Goal: Information Seeking & Learning: Learn about a topic

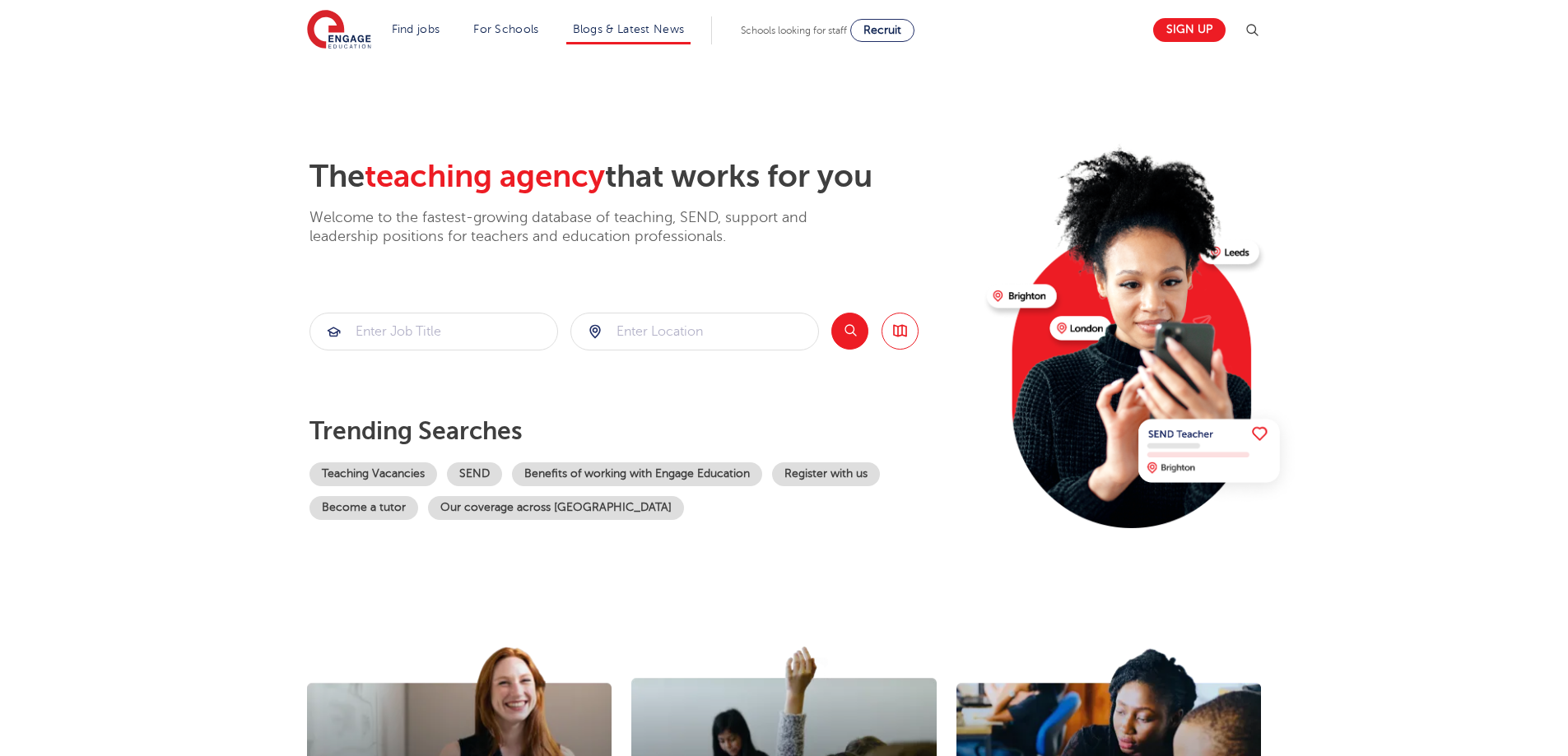
click at [624, 35] on li "Blogs & Latest News" at bounding box center [629, 30] width 125 height 28
click at [647, 24] on link "Blogs & Latest News" at bounding box center [629, 28] width 112 height 12
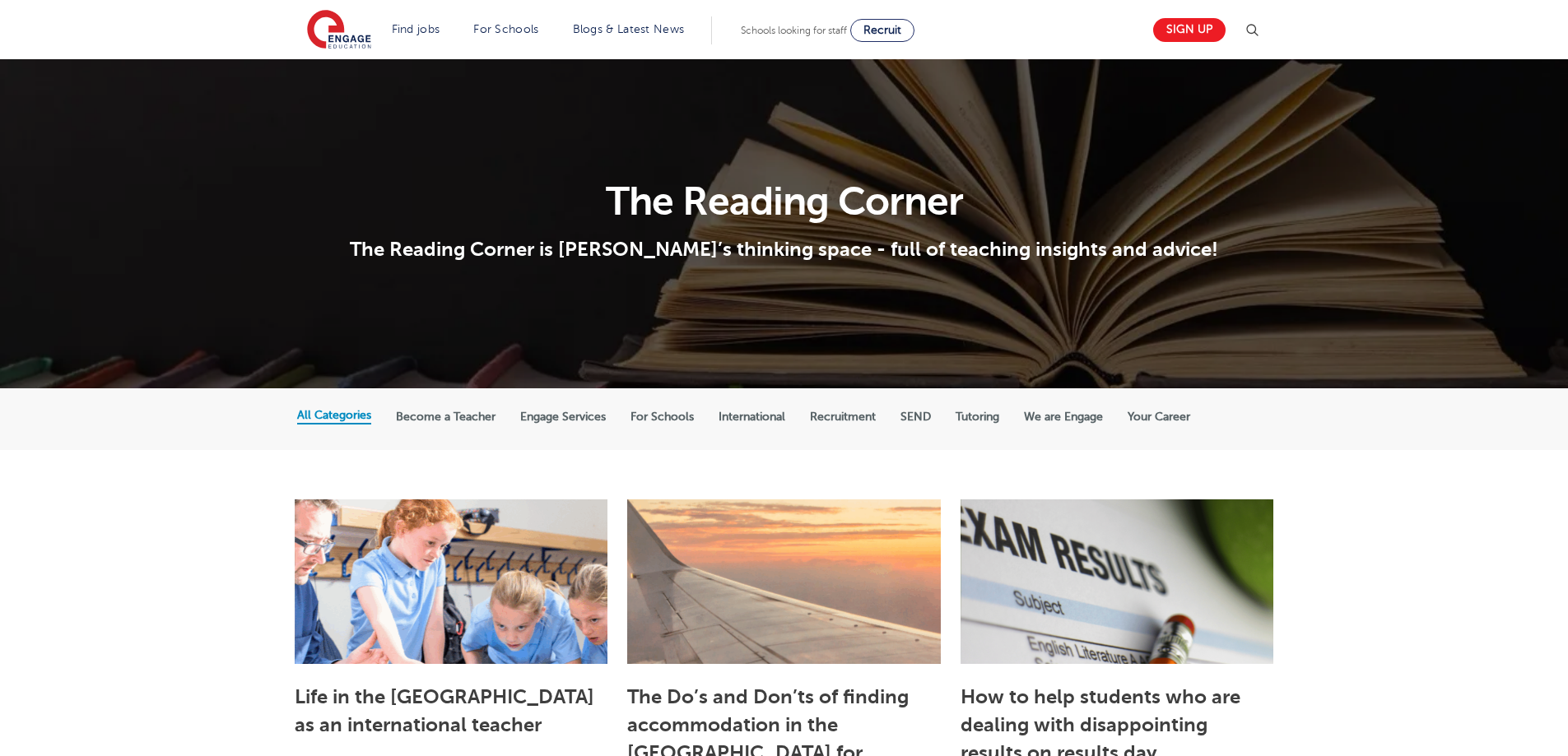
click at [571, 416] on label "Engage Services" at bounding box center [562, 418] width 86 height 15
click at [0, 0] on input "Engage Services" at bounding box center [0, 0] width 0 height 0
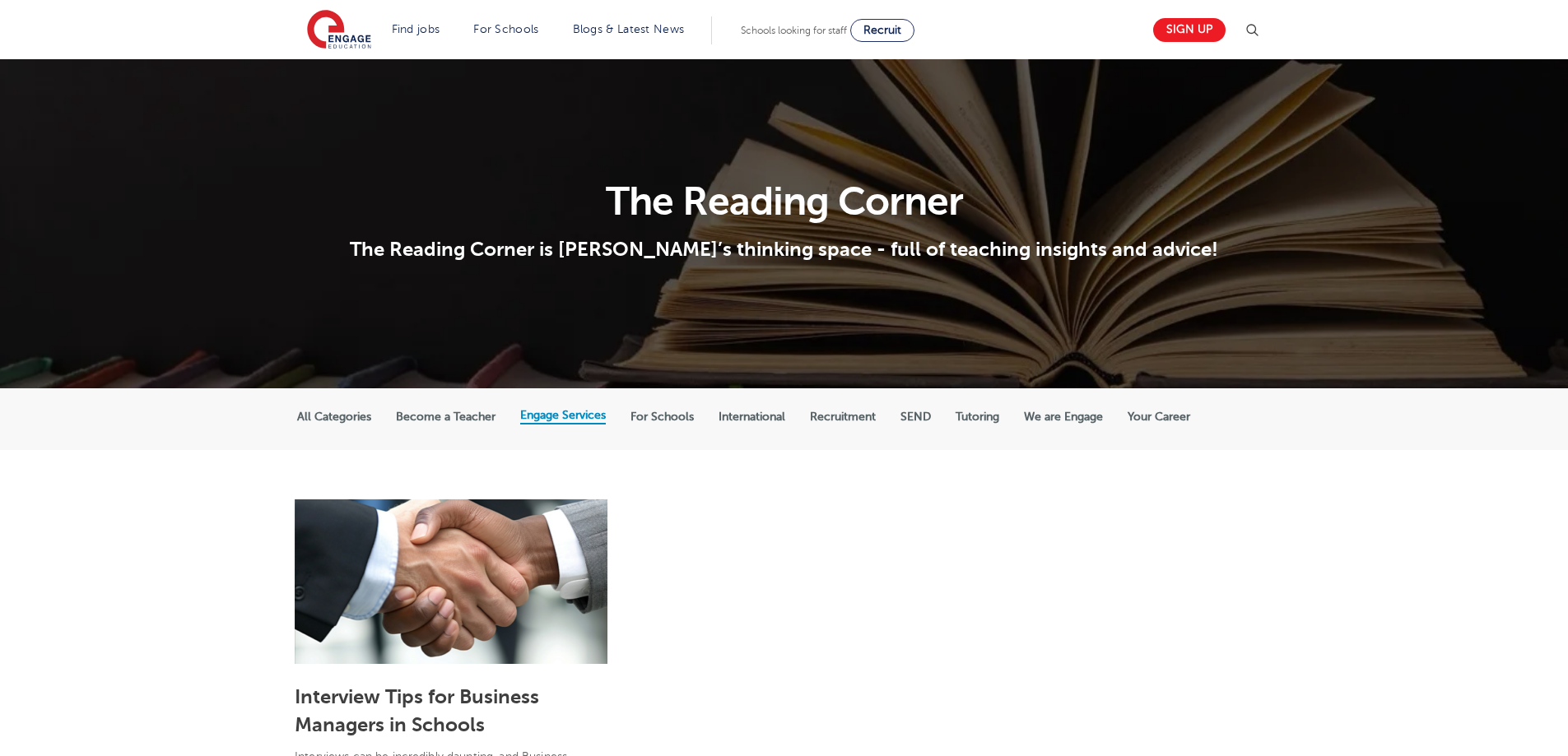
click at [355, 420] on label "All Categories" at bounding box center [334, 418] width 74 height 15
click at [0, 0] on input "All Categories" at bounding box center [0, 0] width 0 height 0
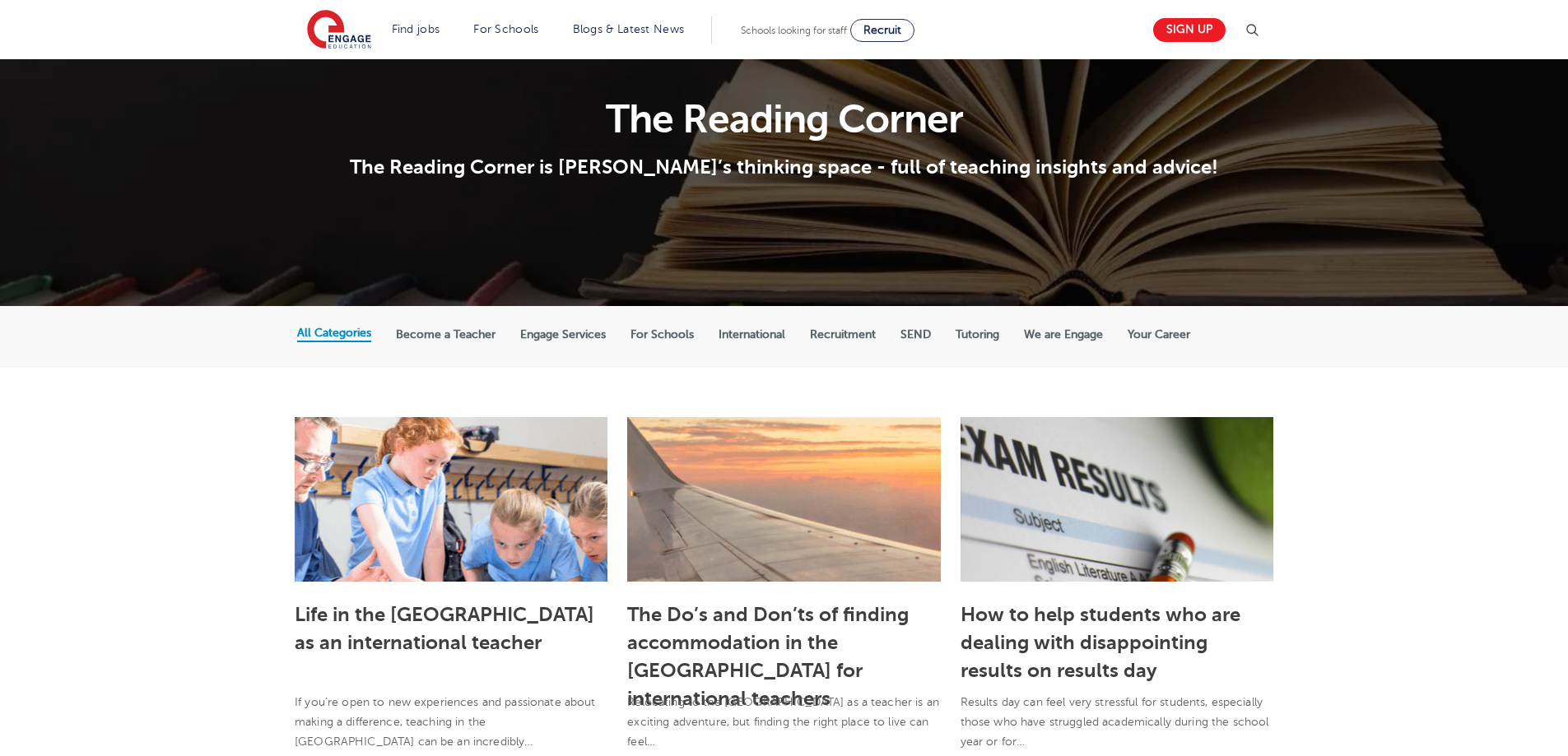
scroll to position [164, 0]
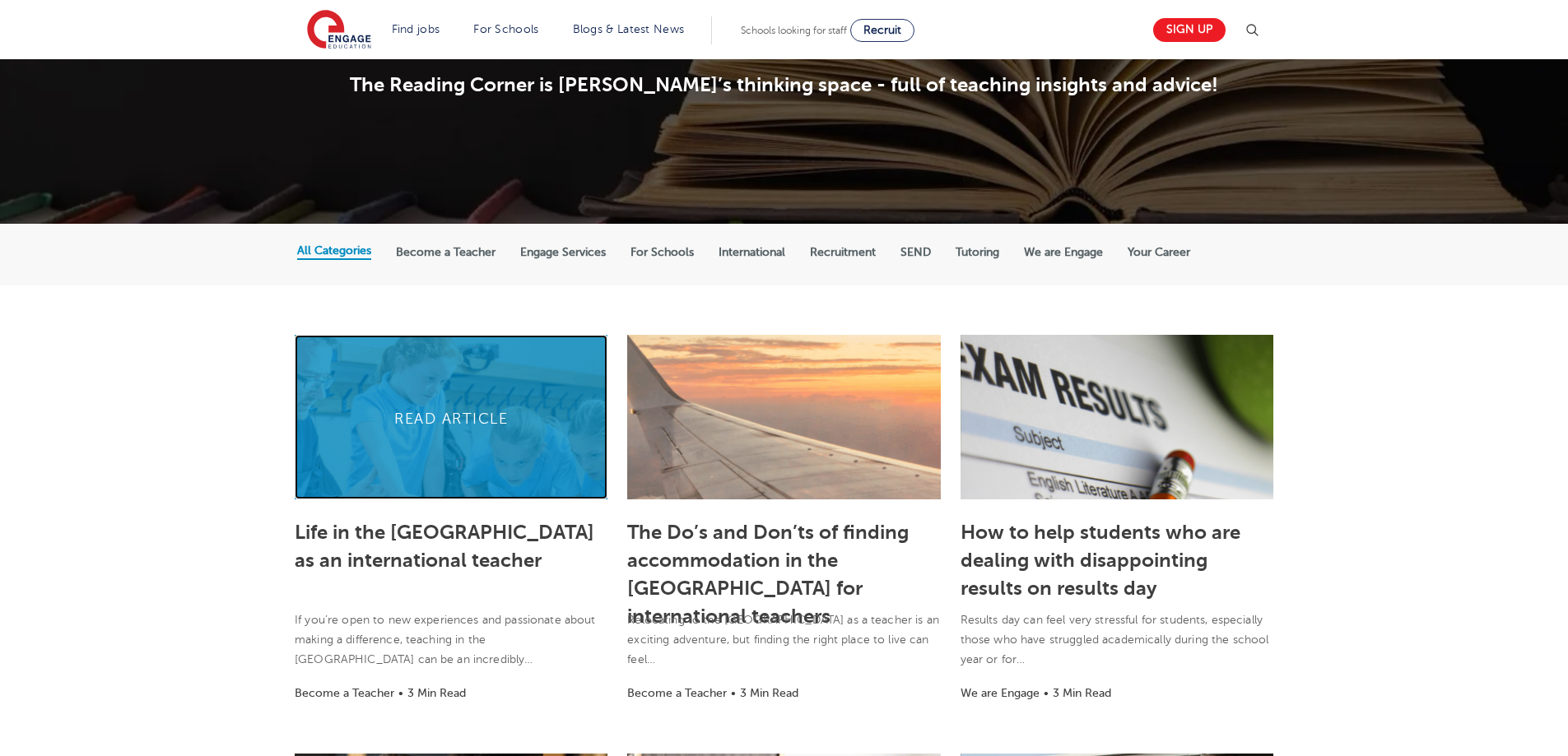
click at [421, 410] on link at bounding box center [451, 417] width 313 height 164
